Goal: Task Accomplishment & Management: Complete application form

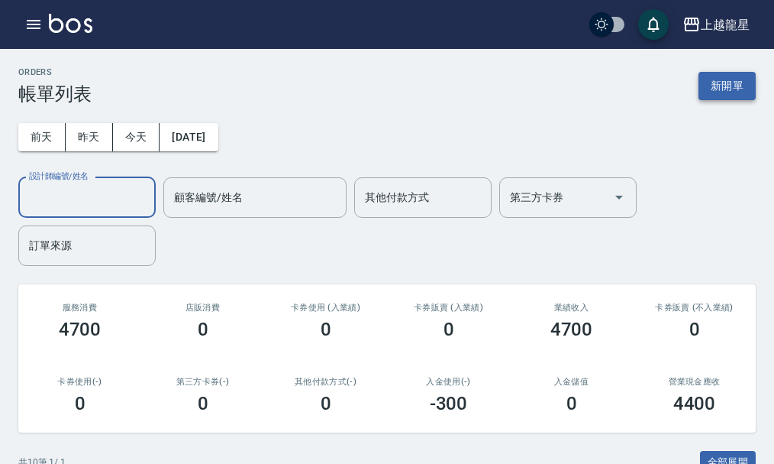
click at [722, 86] on button "新開單" at bounding box center [727, 86] width 57 height 28
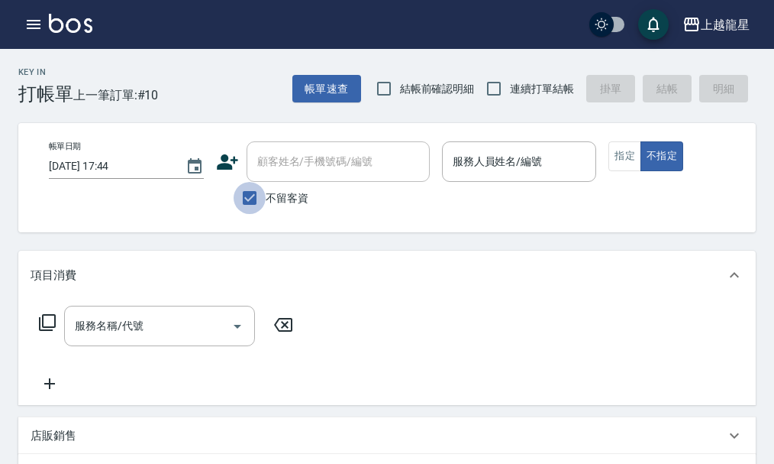
click at [248, 199] on input "不留客資" at bounding box center [250, 198] width 32 height 32
checkbox input "false"
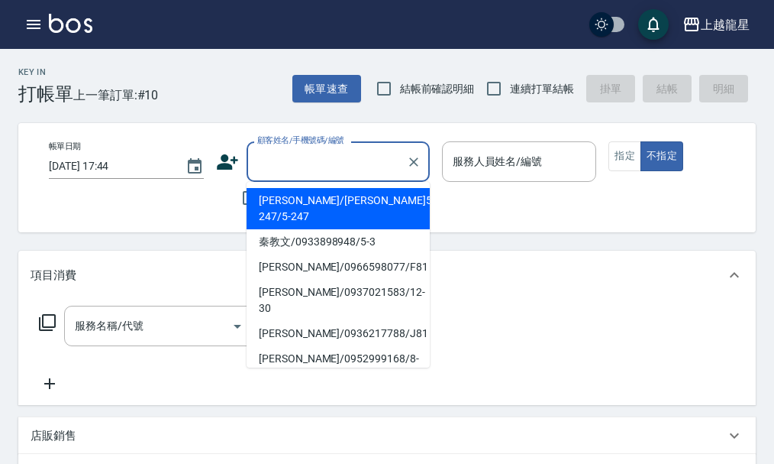
click at [325, 160] on input "顧客姓名/手機號碼/編號" at bounding box center [327, 161] width 147 height 27
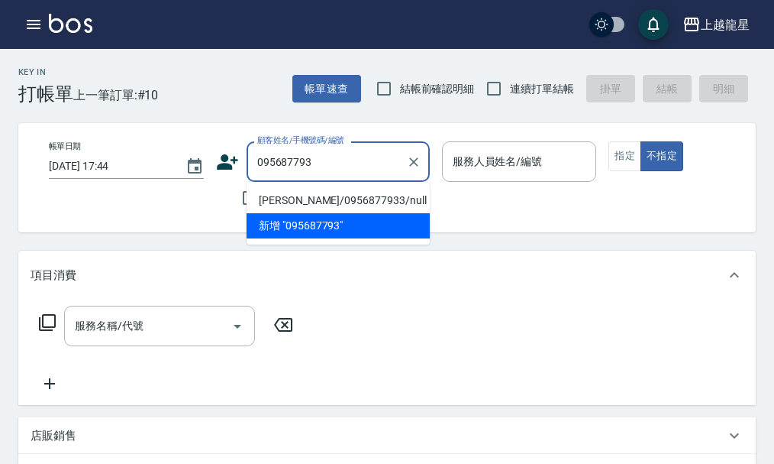
type input "0956877933"
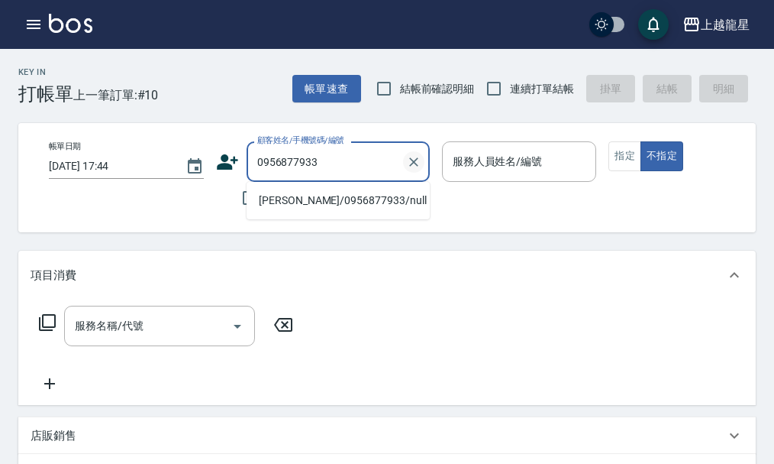
click at [406, 162] on icon "Clear" at bounding box center [413, 161] width 15 height 15
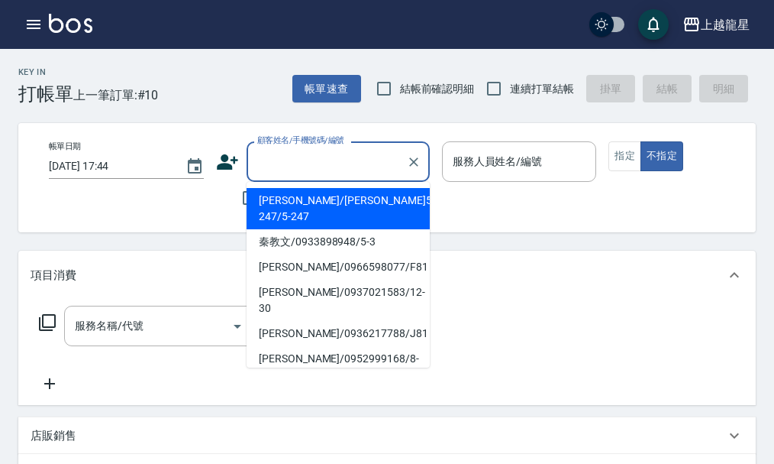
click at [518, 200] on div "帳單日期 [DATE] 17:44 顧客姓名/手機號碼/編號 顧客姓名/手機號碼/編號 不留客資 服務人員姓名/編號 服務人員姓名/編號 指定 不指定" at bounding box center [400, 177] width 727 height 73
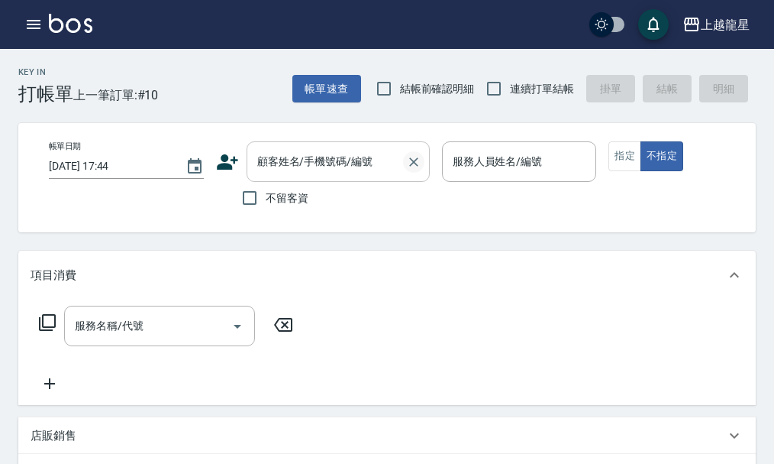
click at [417, 163] on icon "Clear" at bounding box center [413, 161] width 15 height 15
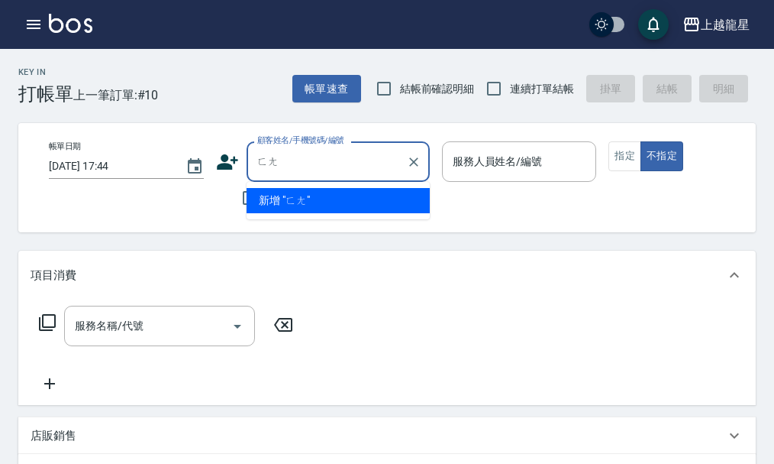
type input "防"
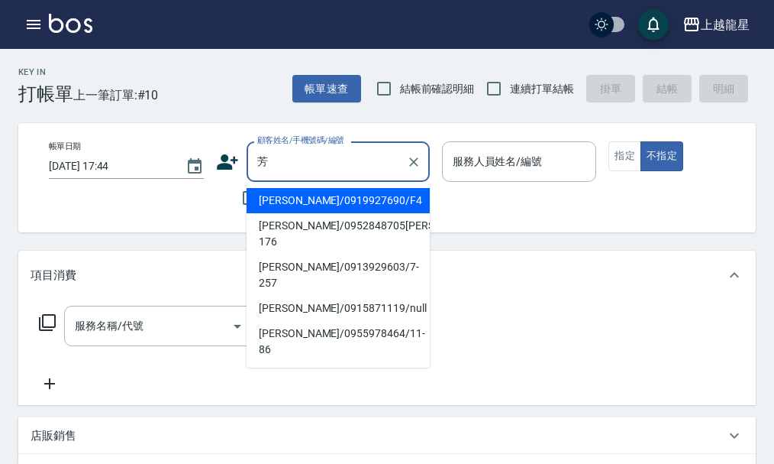
click at [291, 232] on li "[PERSON_NAME]/0952848705[PERSON_NAME]/11-176" at bounding box center [338, 233] width 183 height 41
type input "[PERSON_NAME]/0952848705[PERSON_NAME]/11-176"
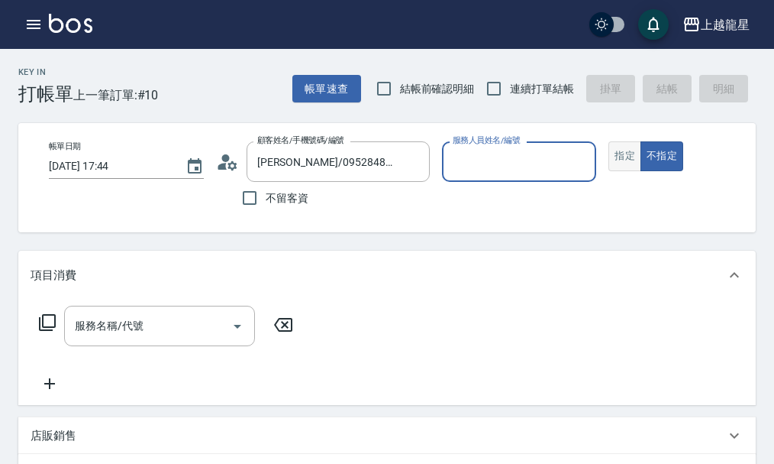
click at [625, 158] on button "指定" at bounding box center [625, 156] width 33 height 30
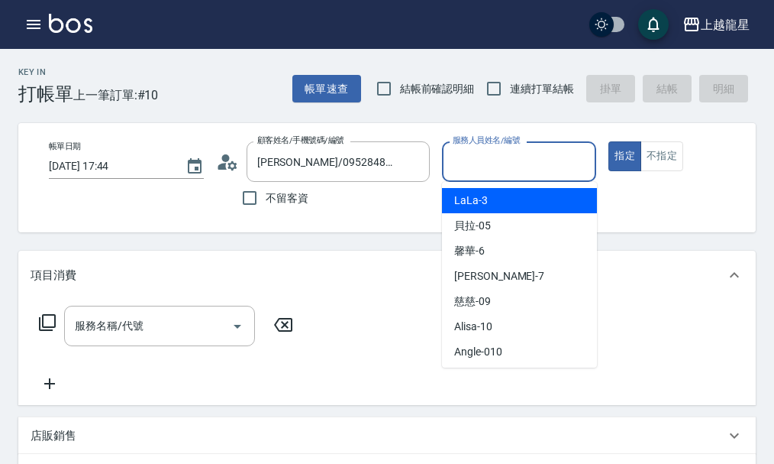
click at [526, 157] on input "服務人員姓名/編號" at bounding box center [519, 161] width 141 height 27
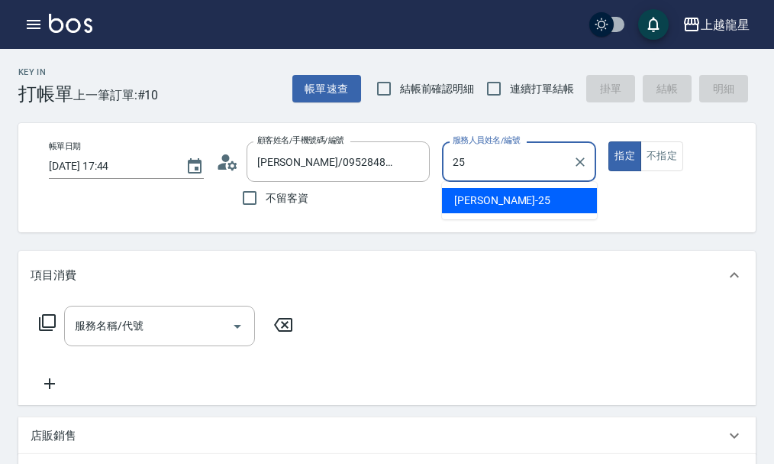
click at [518, 196] on div "淑雲 -25" at bounding box center [519, 200] width 155 height 25
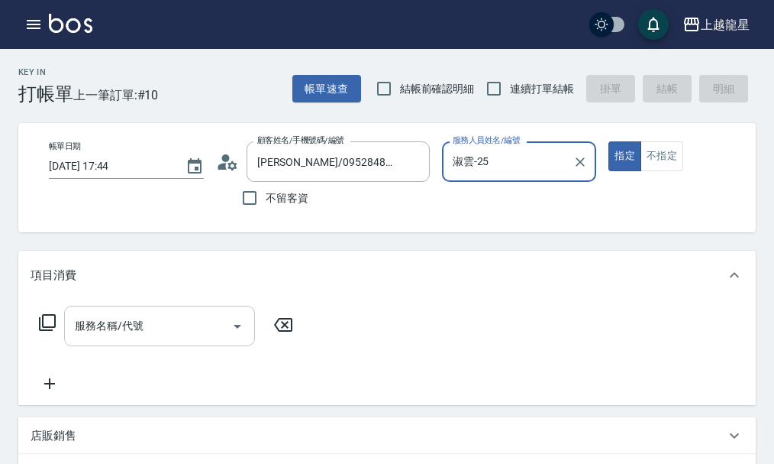
type input "淑雲-25"
click at [133, 330] on input "服務名稱/代號" at bounding box center [148, 325] width 154 height 27
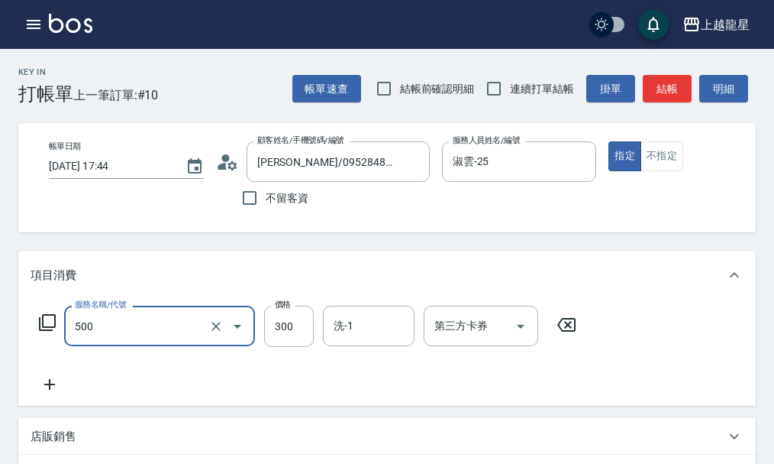
type input "一般洗髮(500)"
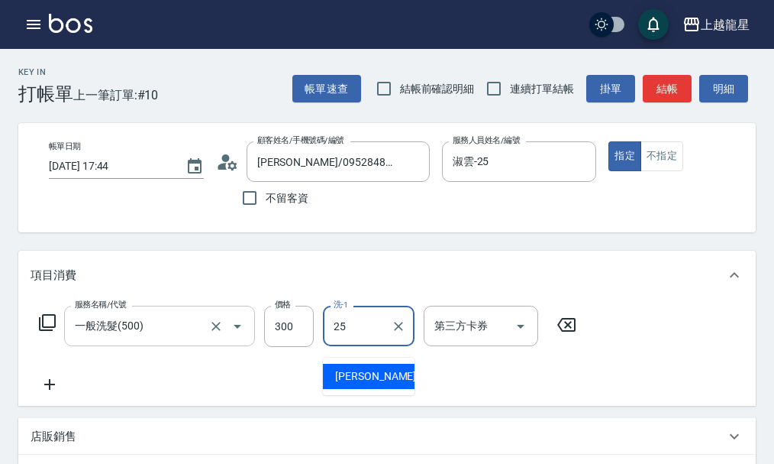
type input "淑雲-25"
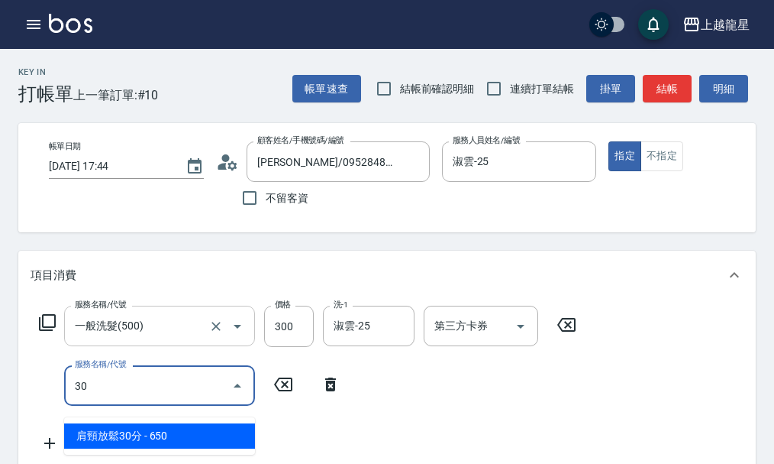
type input "302"
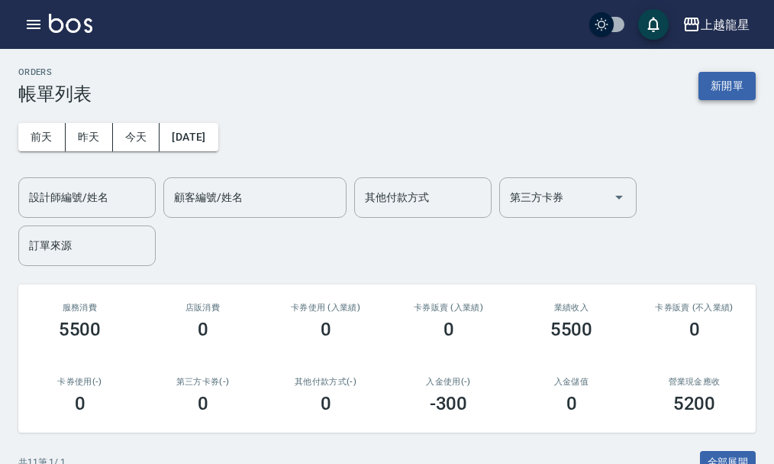
click at [718, 82] on button "新開單" at bounding box center [727, 86] width 57 height 28
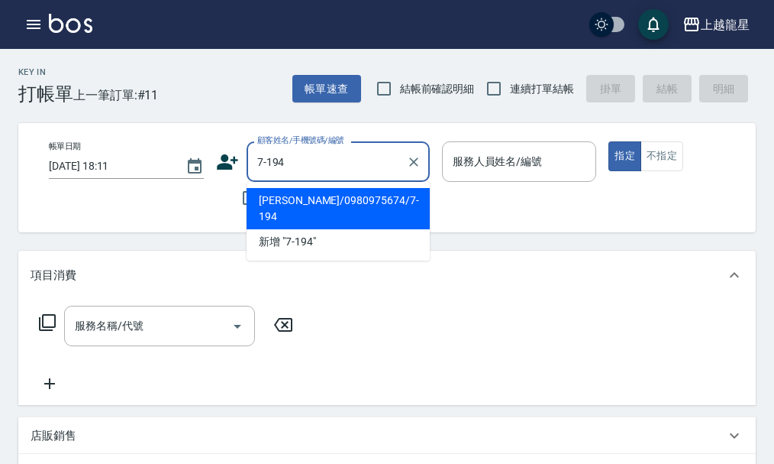
click at [358, 199] on li "[PERSON_NAME]/0980975674/7-194" at bounding box center [338, 208] width 183 height 41
type input "[PERSON_NAME]/0980975674/7-194"
type input "馨華-6"
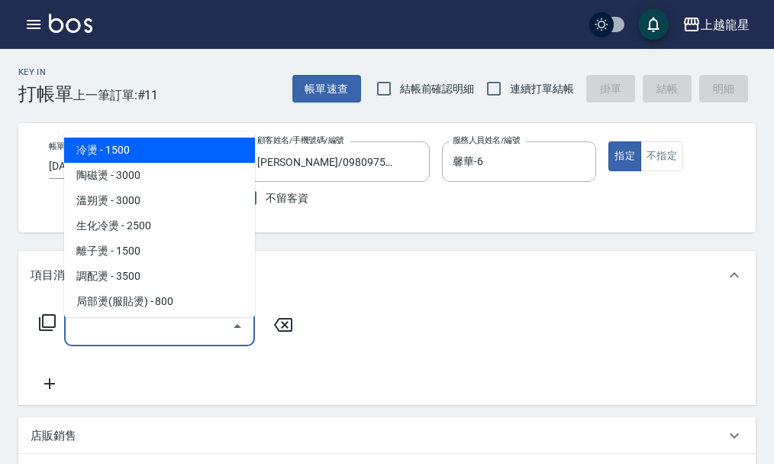
click at [186, 328] on input "服務名稱/代號" at bounding box center [148, 325] width 154 height 27
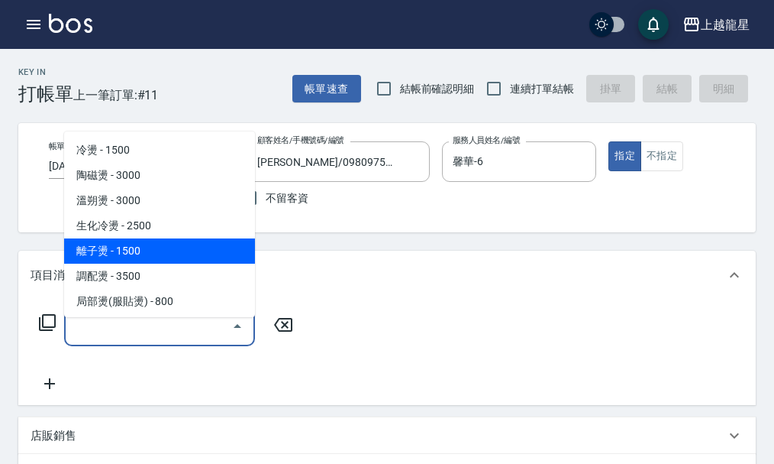
click at [159, 243] on span "離子燙 - 1500" at bounding box center [159, 250] width 191 height 25
type input "離子燙(205)"
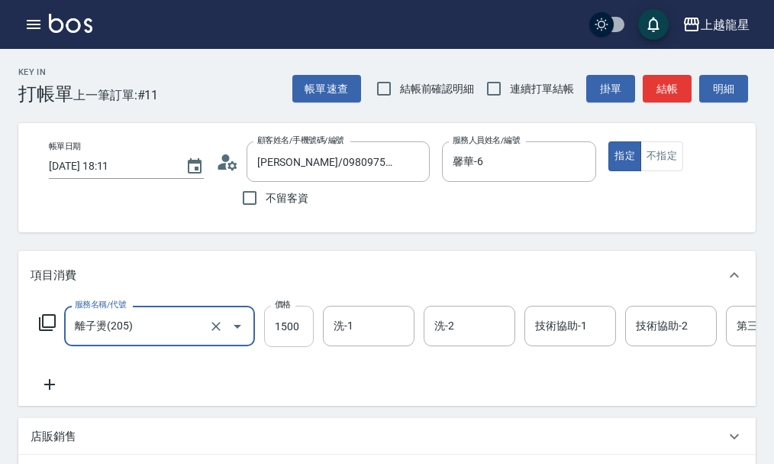
click at [274, 326] on input "1500" at bounding box center [289, 325] width 50 height 41
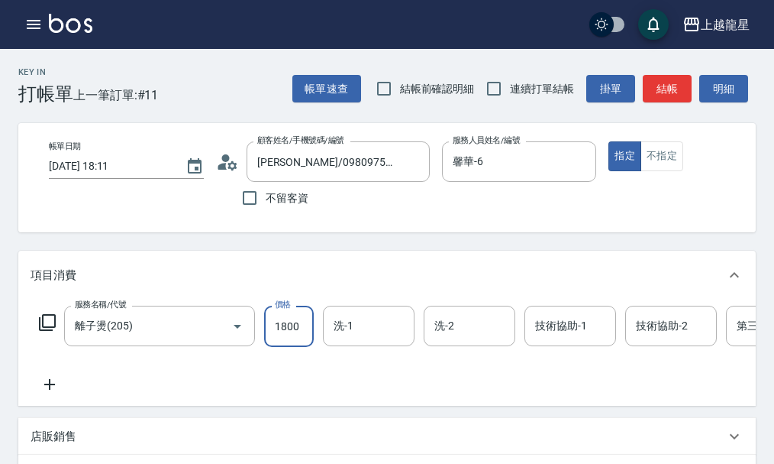
type input "1800"
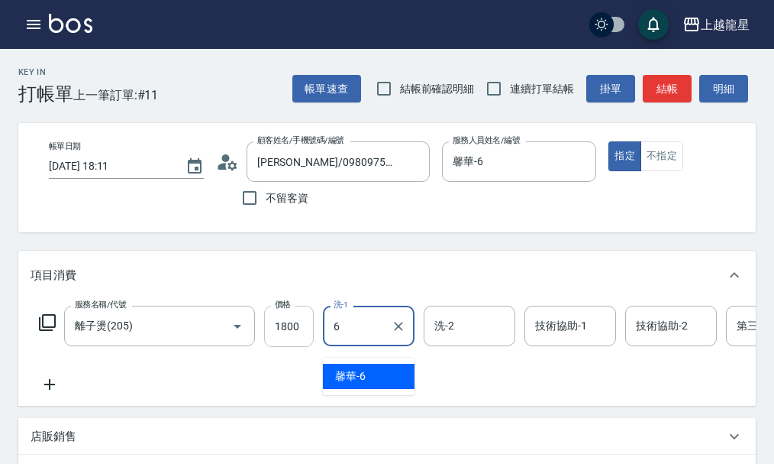
type input "馨華-6"
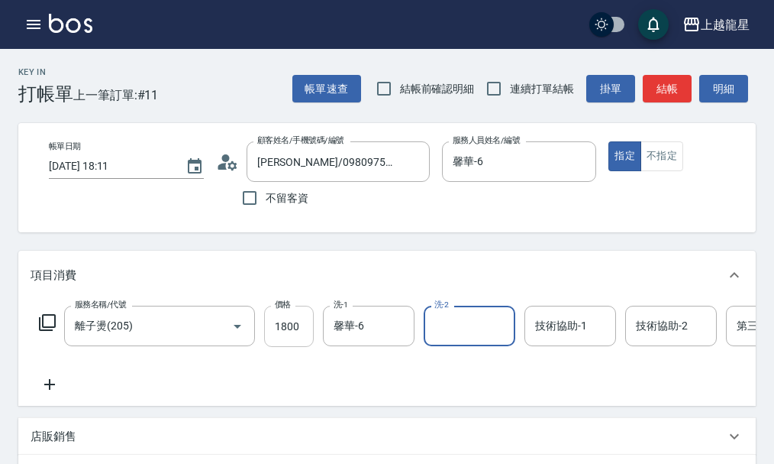
type input "1"
type input "[PERSON_NAME]-22"
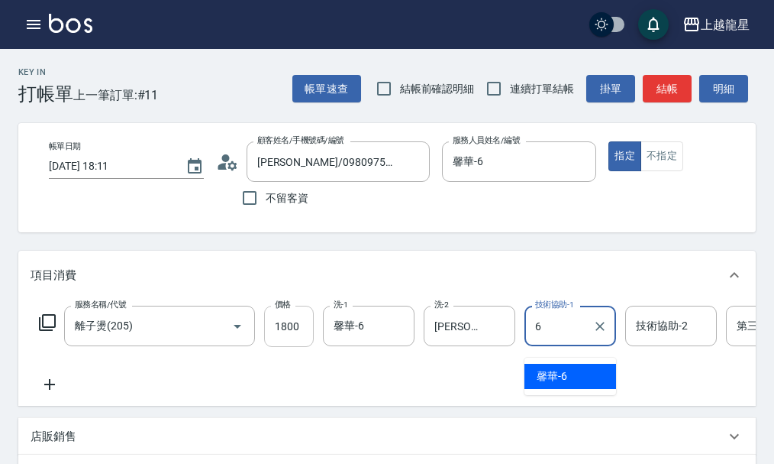
type input "馨華-6"
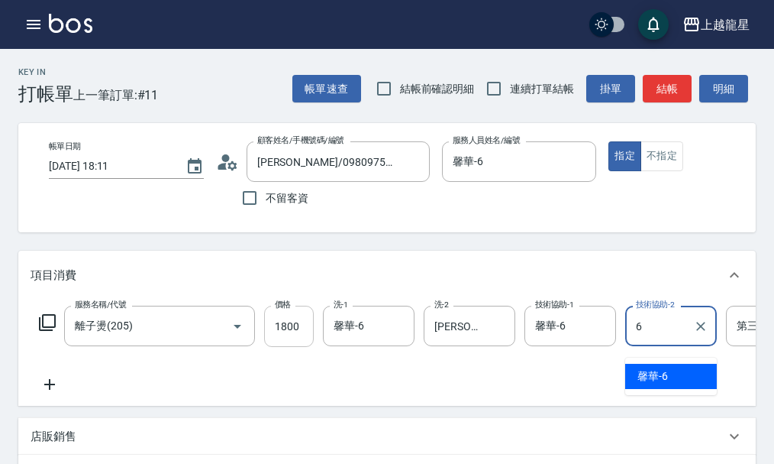
type input "馨華-6"
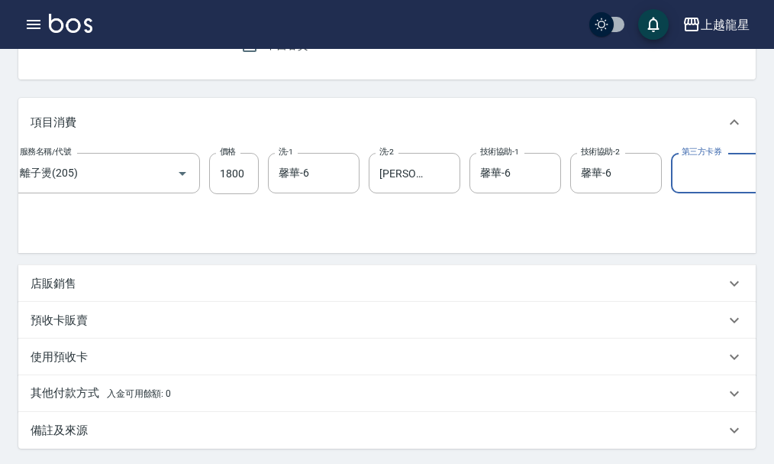
scroll to position [229, 0]
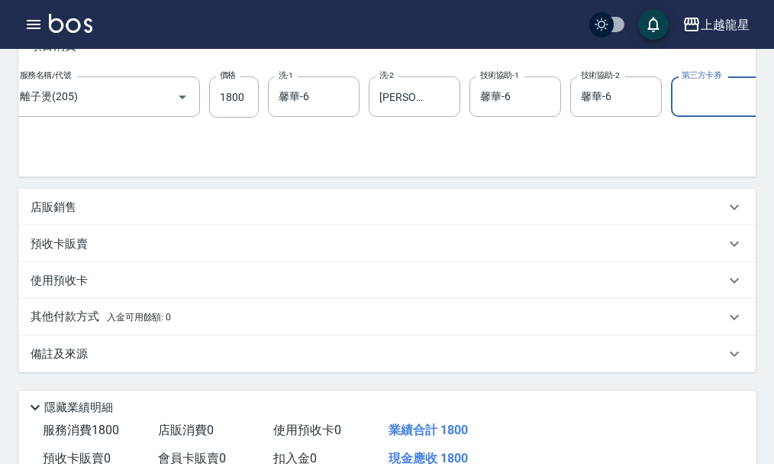
click at [69, 215] on p "店販銷售" at bounding box center [54, 207] width 46 height 16
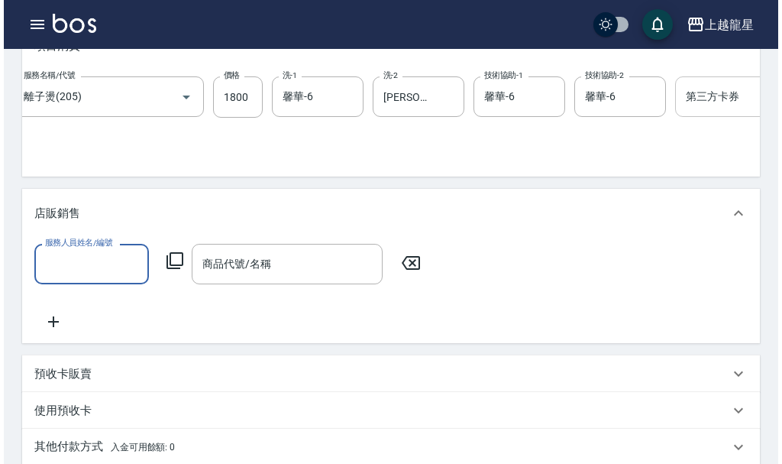
scroll to position [0, 0]
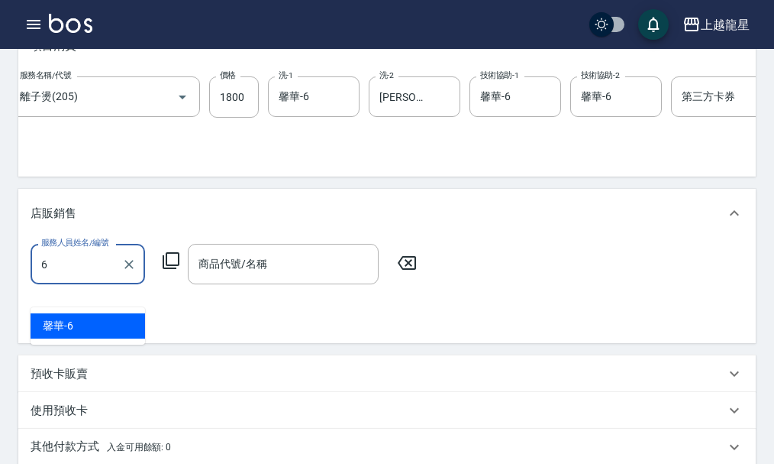
type input "馨華-6"
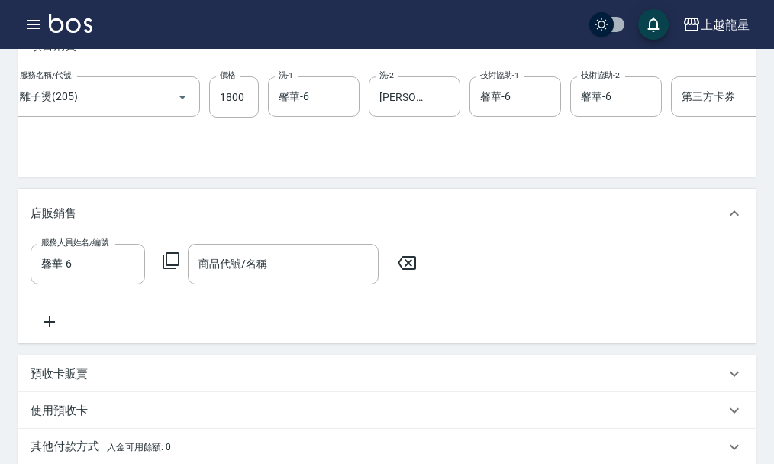
click at [169, 270] on icon at bounding box center [171, 260] width 18 height 18
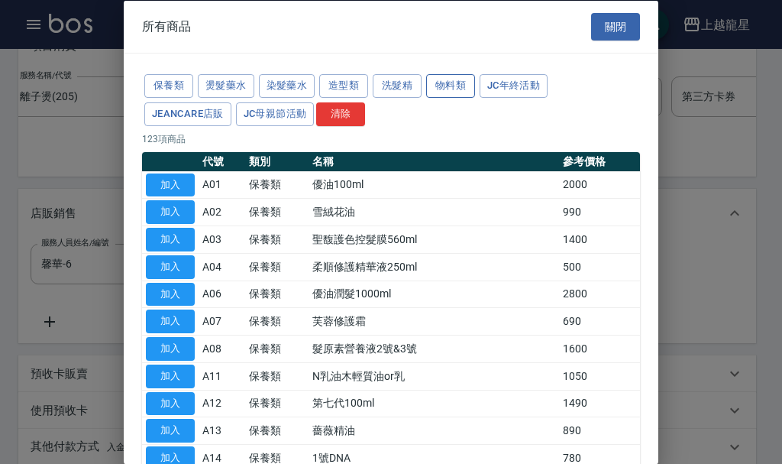
click at [442, 81] on button "物料類" at bounding box center [450, 86] width 49 height 24
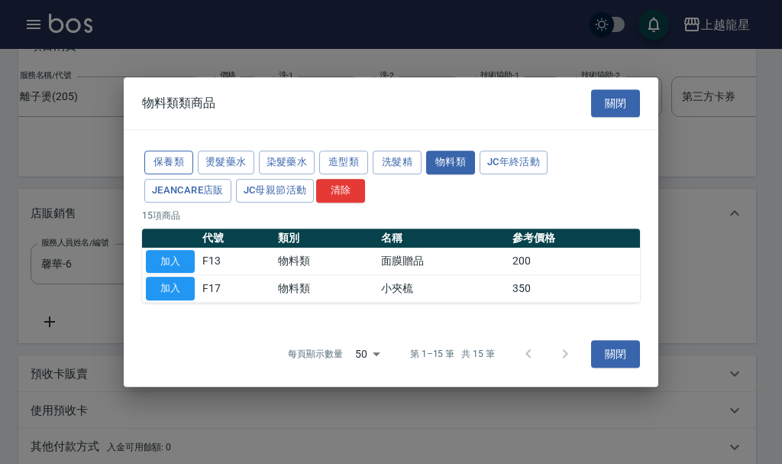
click at [169, 163] on button "保養類" at bounding box center [168, 162] width 49 height 24
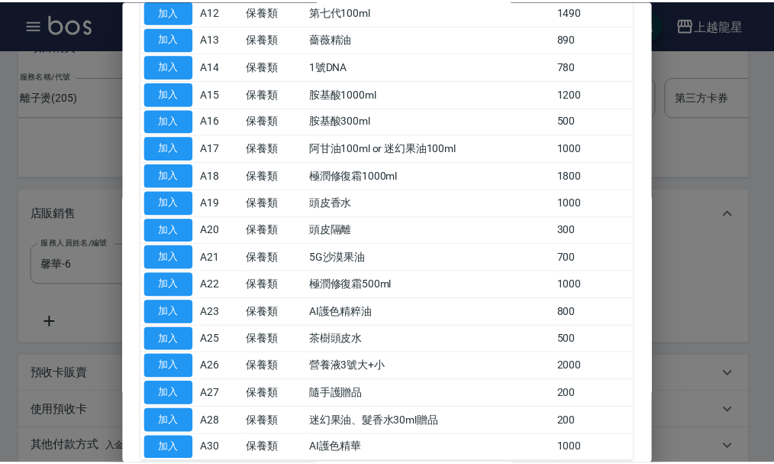
scroll to position [473, 0]
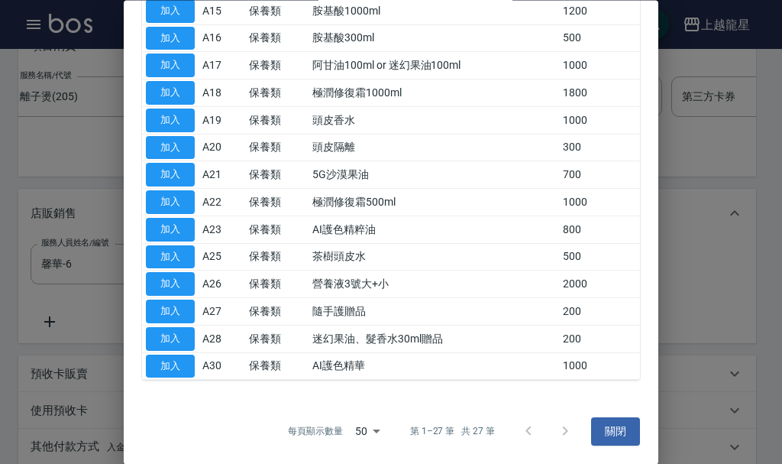
click at [145, 310] on td "加入" at bounding box center [170, 311] width 57 height 27
click at [169, 307] on button "加入" at bounding box center [170, 312] width 49 height 24
type input "隨手護贈品"
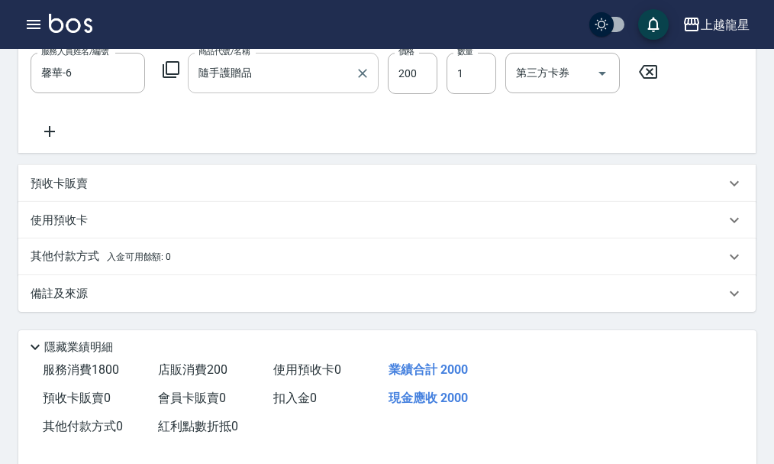
scroll to position [535, 0]
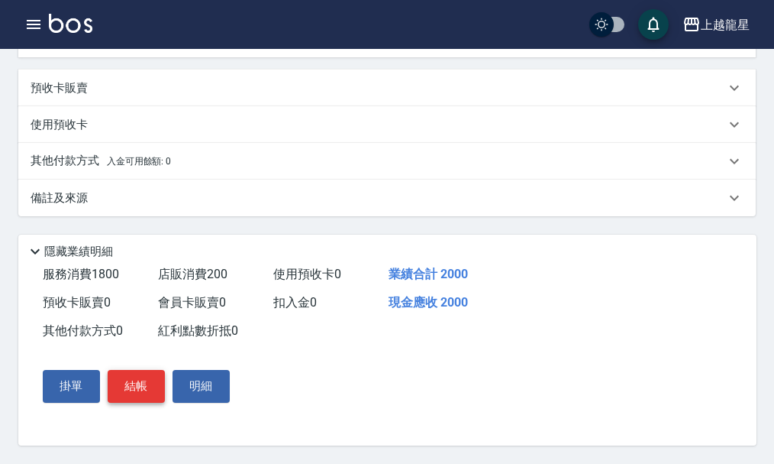
click at [138, 394] on button "結帳" at bounding box center [136, 386] width 57 height 32
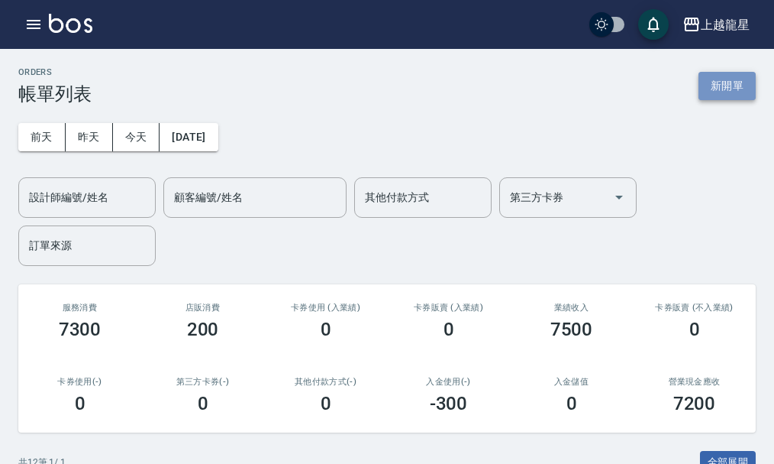
click at [711, 77] on button "新開單" at bounding box center [727, 86] width 57 height 28
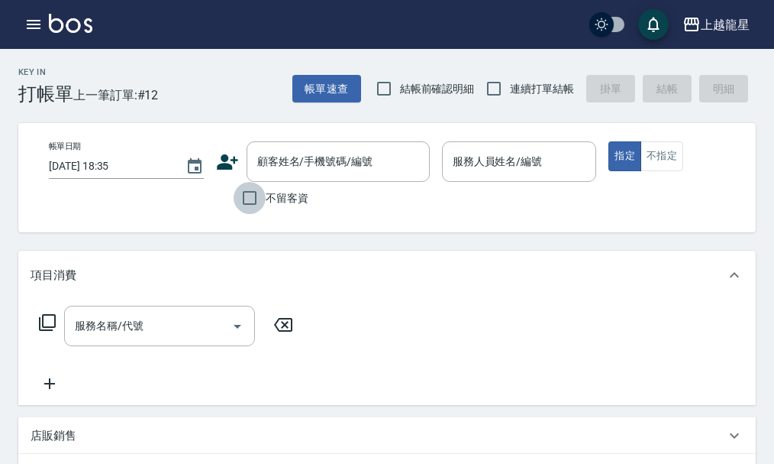
click at [254, 203] on input "不留客資" at bounding box center [250, 198] width 32 height 32
checkbox input "true"
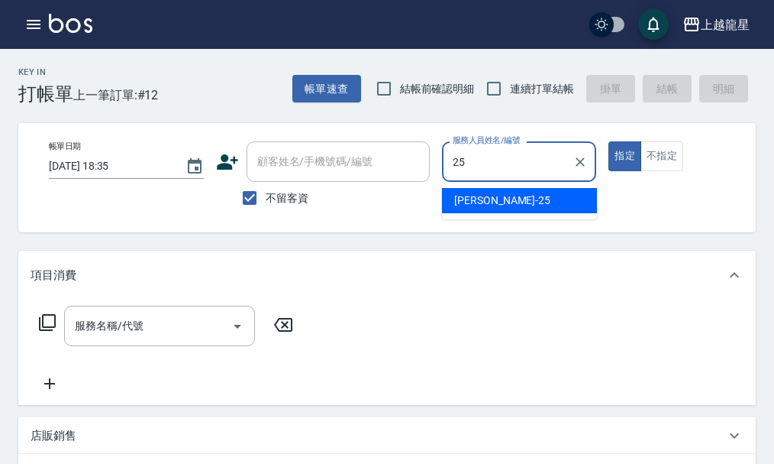
click at [532, 201] on div "淑雲 -25" at bounding box center [519, 200] width 155 height 25
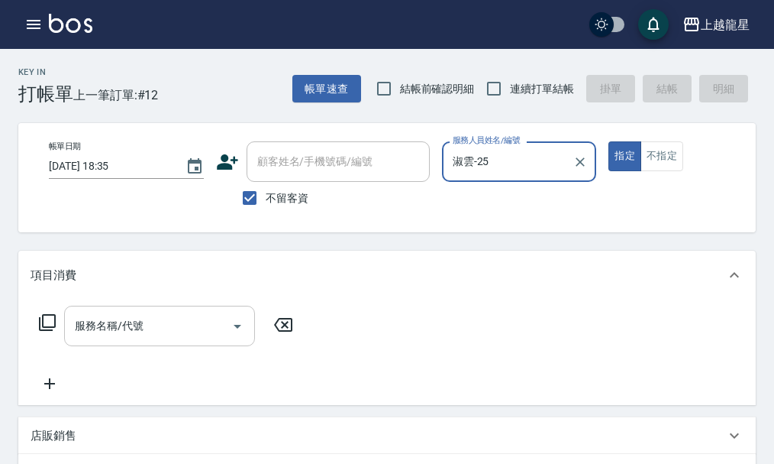
type input "淑雲-25"
click at [186, 334] on input "服務名稱/代號" at bounding box center [148, 325] width 154 height 27
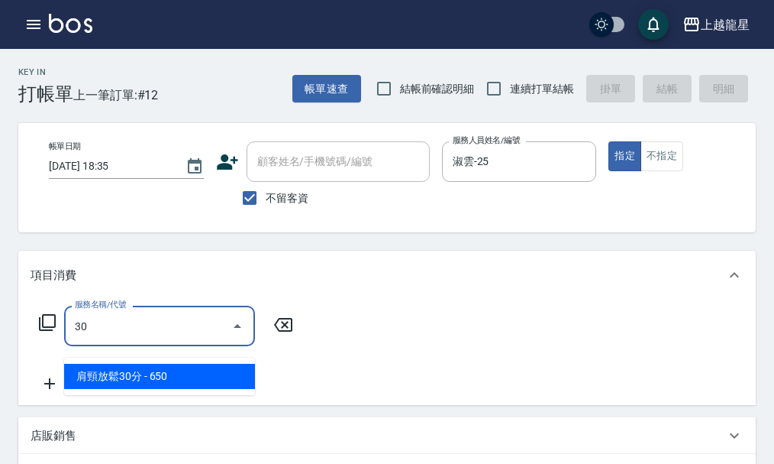
type input "304"
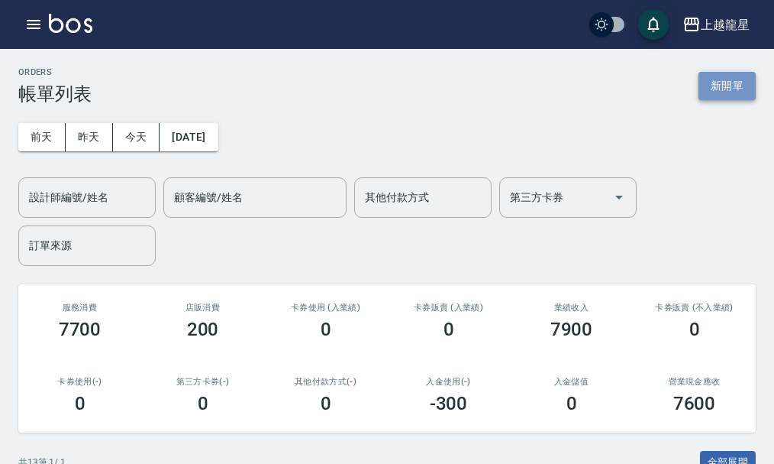
click at [706, 76] on button "新開單" at bounding box center [727, 86] width 57 height 28
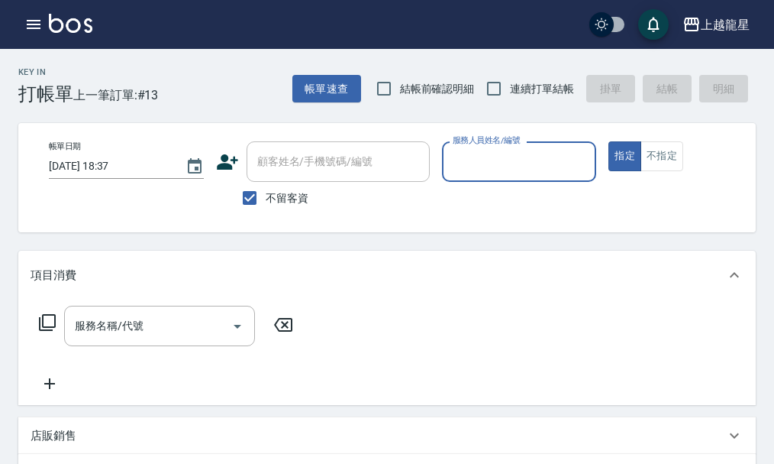
click at [477, 166] on input "服務人員姓名/編號" at bounding box center [519, 161] width 141 height 27
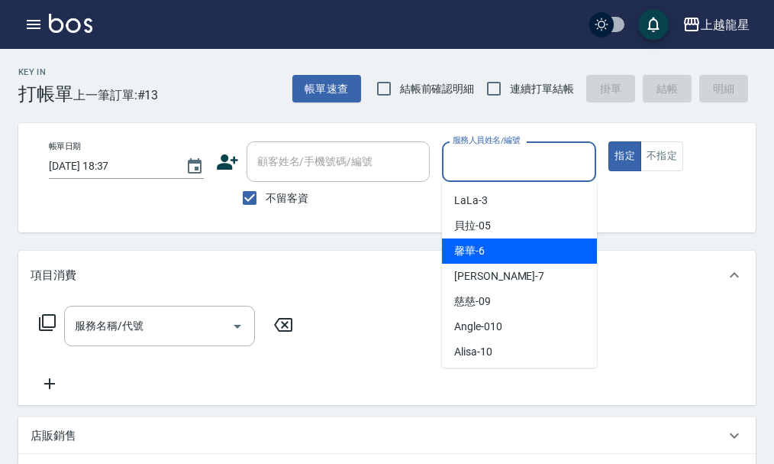
click at [540, 253] on div "馨華 -6" at bounding box center [519, 250] width 155 height 25
type input "馨華-6"
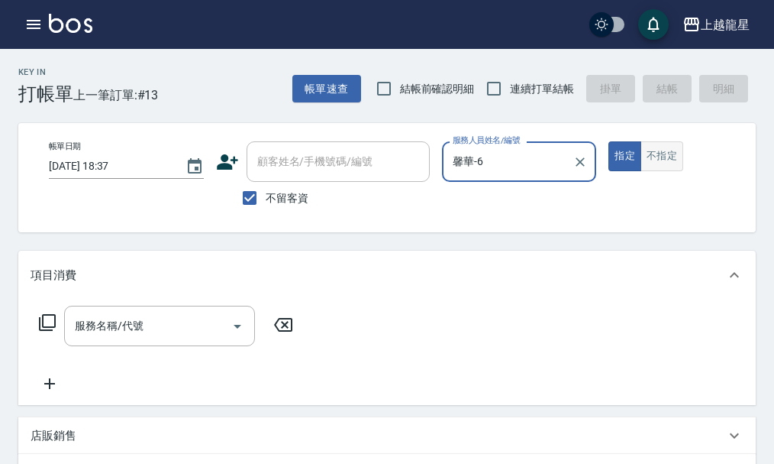
click at [659, 150] on button "不指定" at bounding box center [662, 156] width 43 height 30
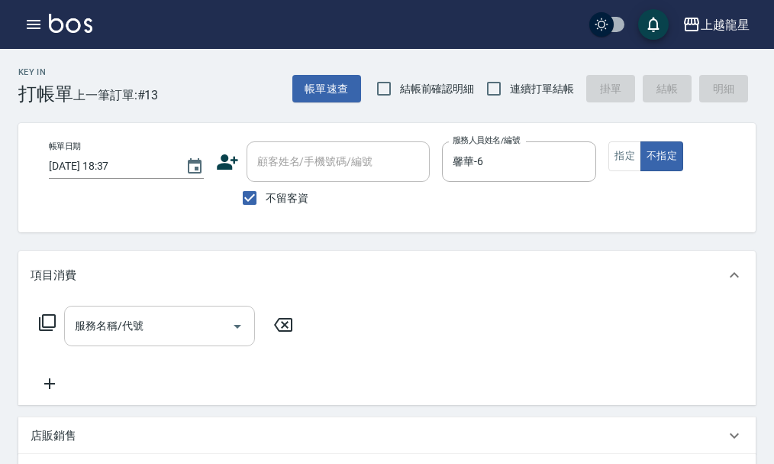
click at [152, 339] on input "服務名稱/代號" at bounding box center [148, 325] width 154 height 27
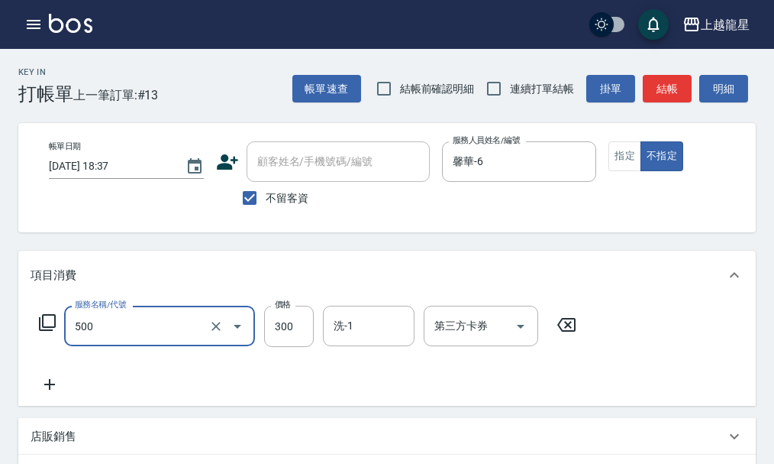
type input "一般洗髮(500)"
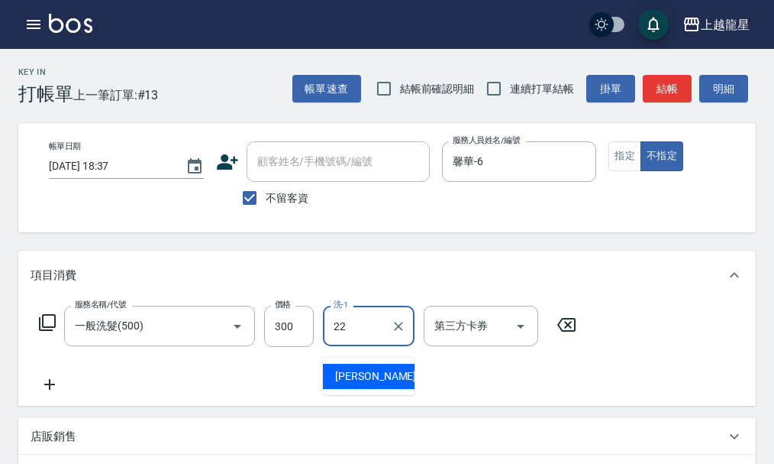
type input "[PERSON_NAME]-22"
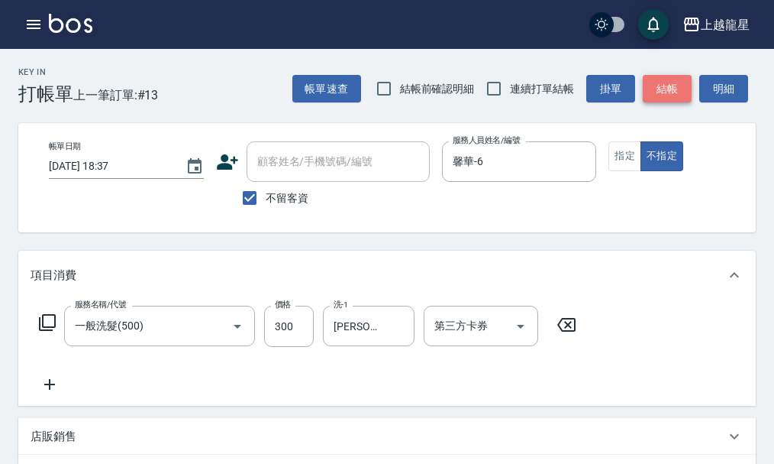
click at [660, 89] on button "結帳" at bounding box center [667, 89] width 49 height 28
